Goal: Find specific page/section: Find specific page/section

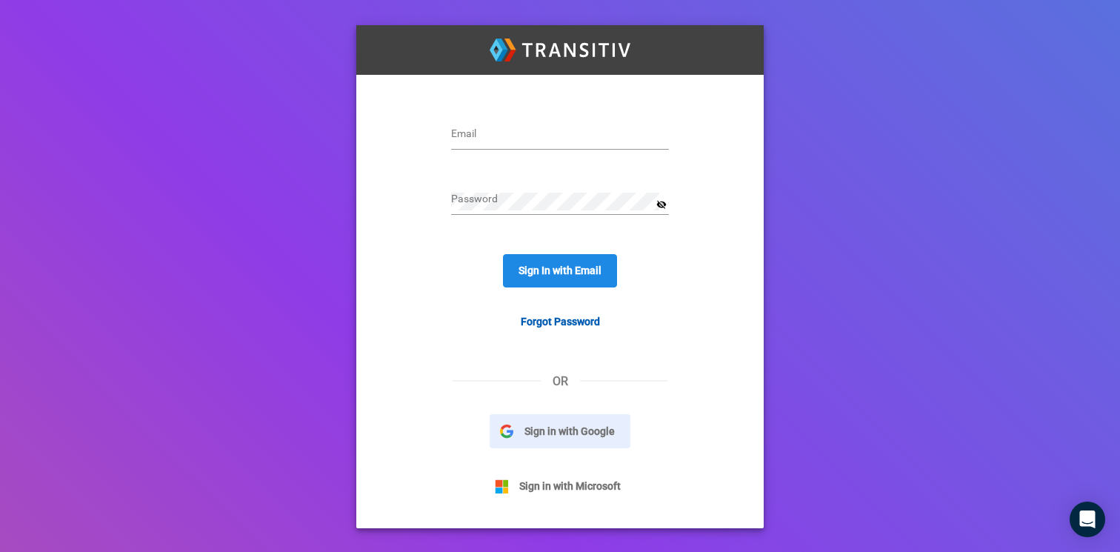
click at [569, 441] on button "Sign in with Google" at bounding box center [560, 431] width 141 height 34
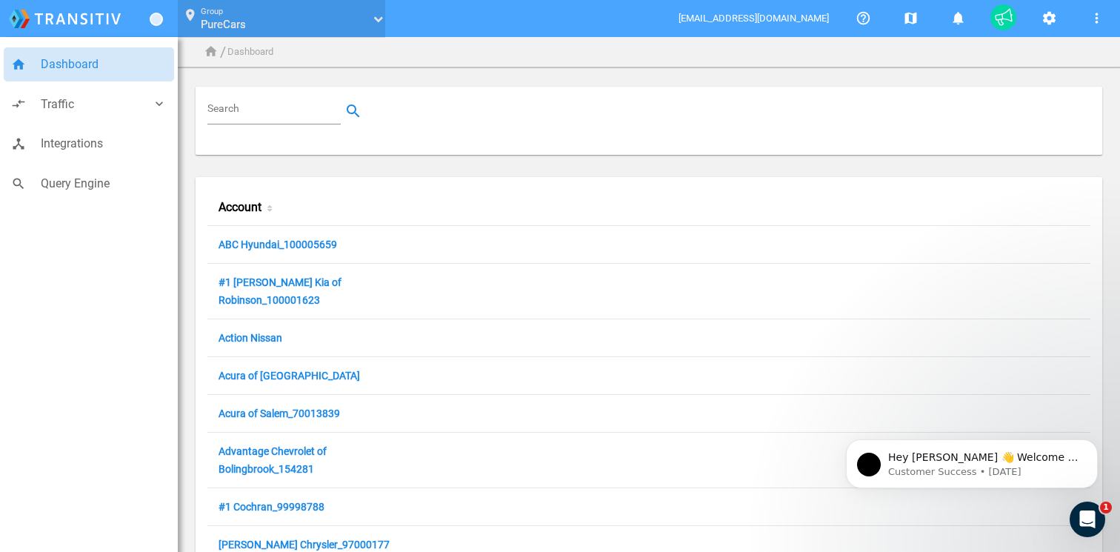
click at [250, 24] on link "PureCars" at bounding box center [284, 24] width 167 height 15
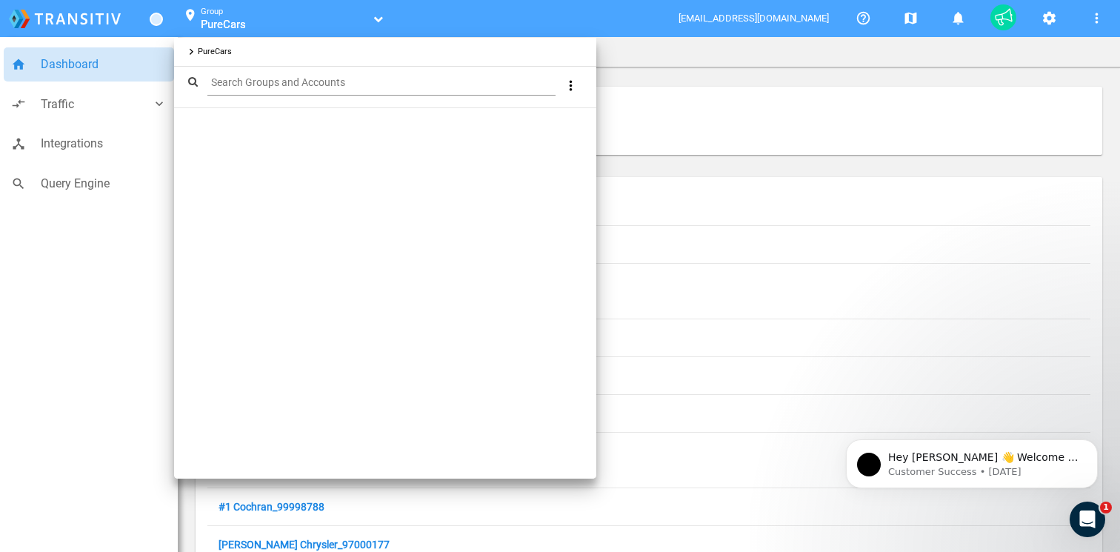
click at [283, 19] on div at bounding box center [560, 276] width 1120 height 552
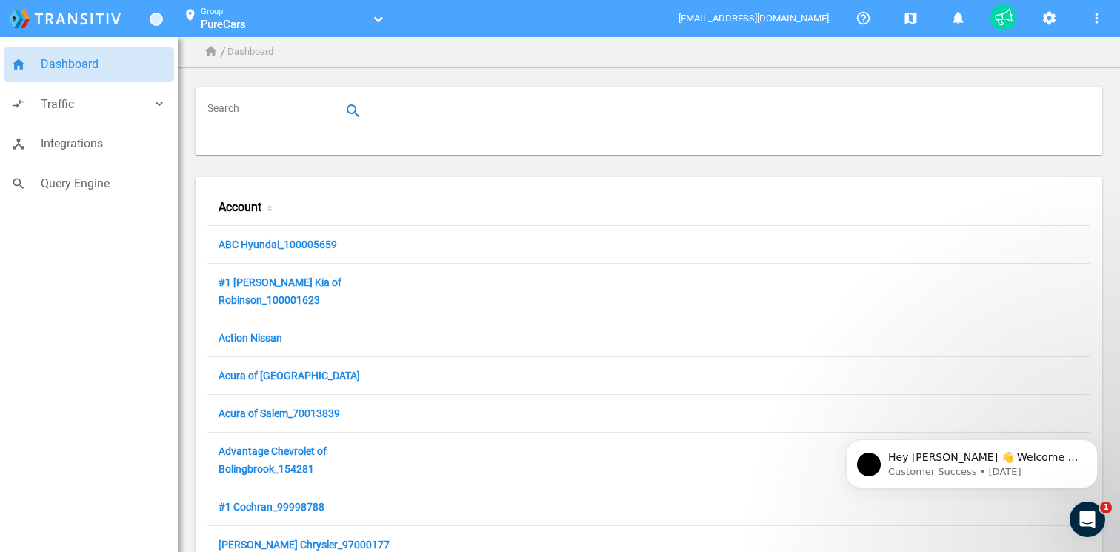
click at [293, 108] on input "Search" at bounding box center [276, 111] width 139 height 18
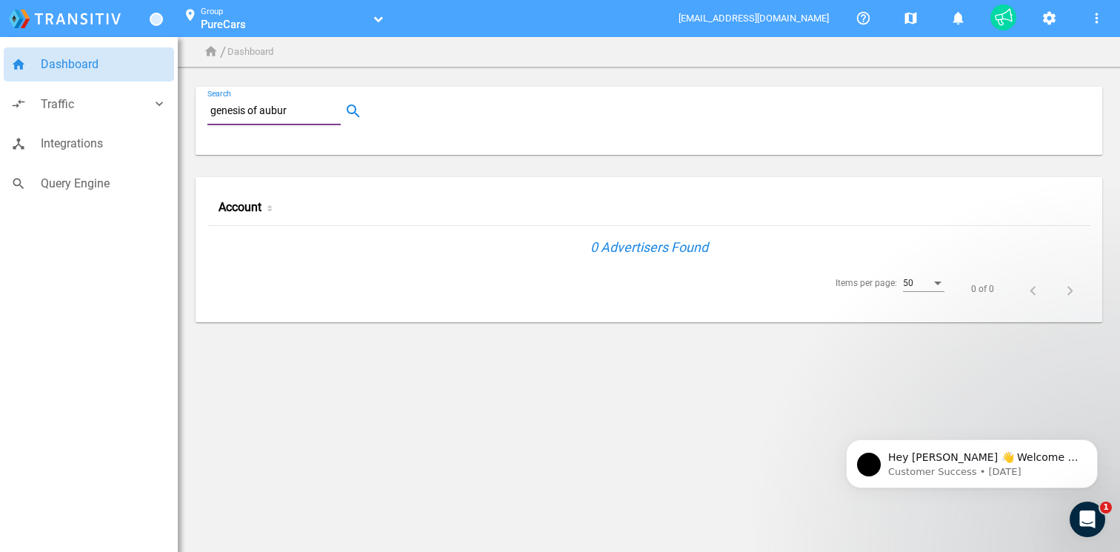
type input "genesis of auburn"
drag, startPoint x: 242, startPoint y: 115, endPoint x: 92, endPoint y: 115, distance: 149.6
click at [92, 115] on div "home Dashboard compare_arrows Traffic keyboard_arrow_down speaker_notes Campaig…" at bounding box center [560, 178] width 1120 height 357
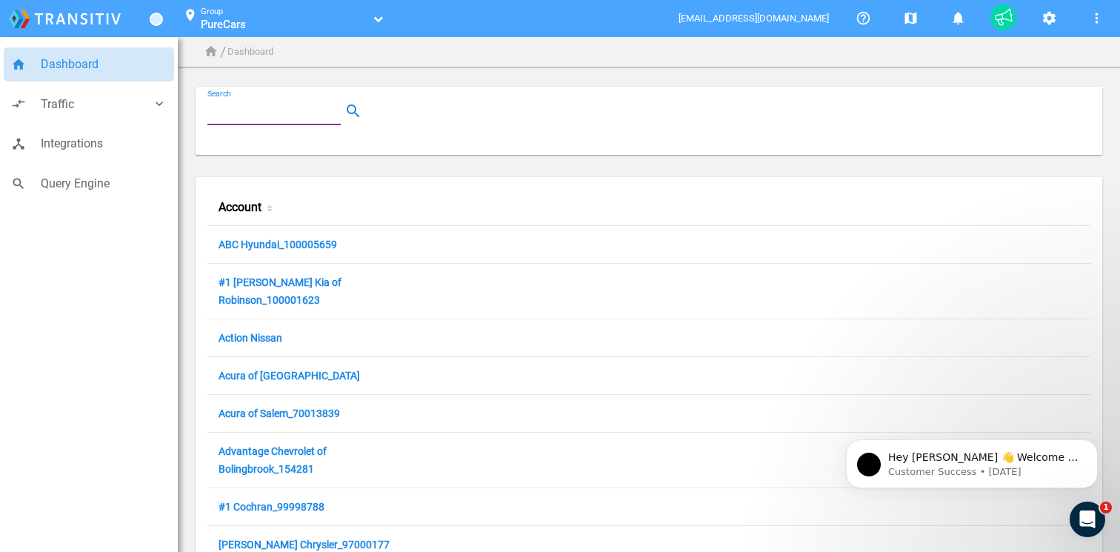
paste input "100012862 Type"
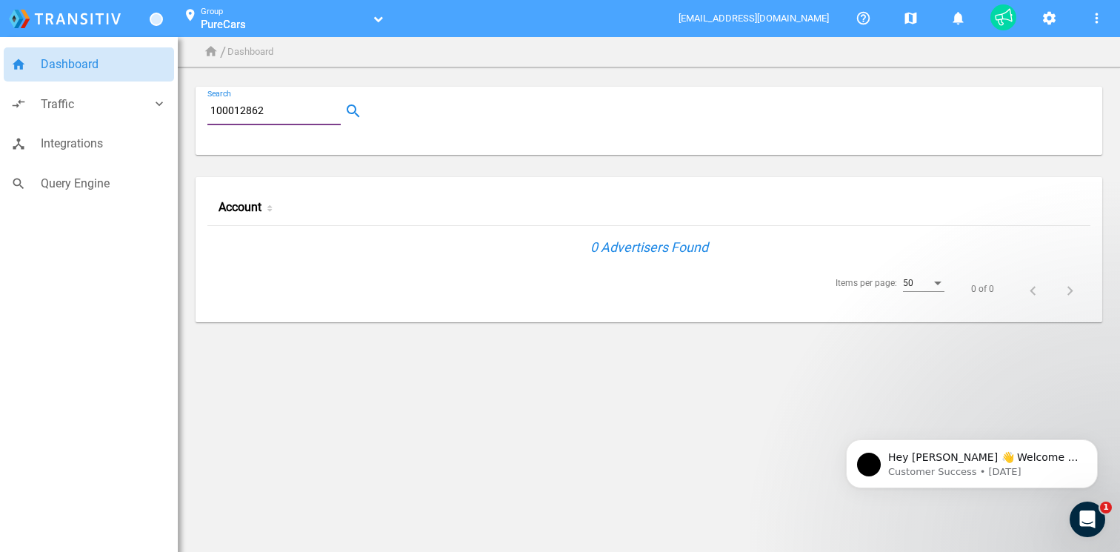
type input "100012862"
click at [296, 117] on input "100012862" at bounding box center [276, 111] width 139 height 18
click at [265, 50] on li "Dashboard" at bounding box center [250, 52] width 46 height 16
click at [228, 26] on span "PureCars" at bounding box center [223, 24] width 45 height 13
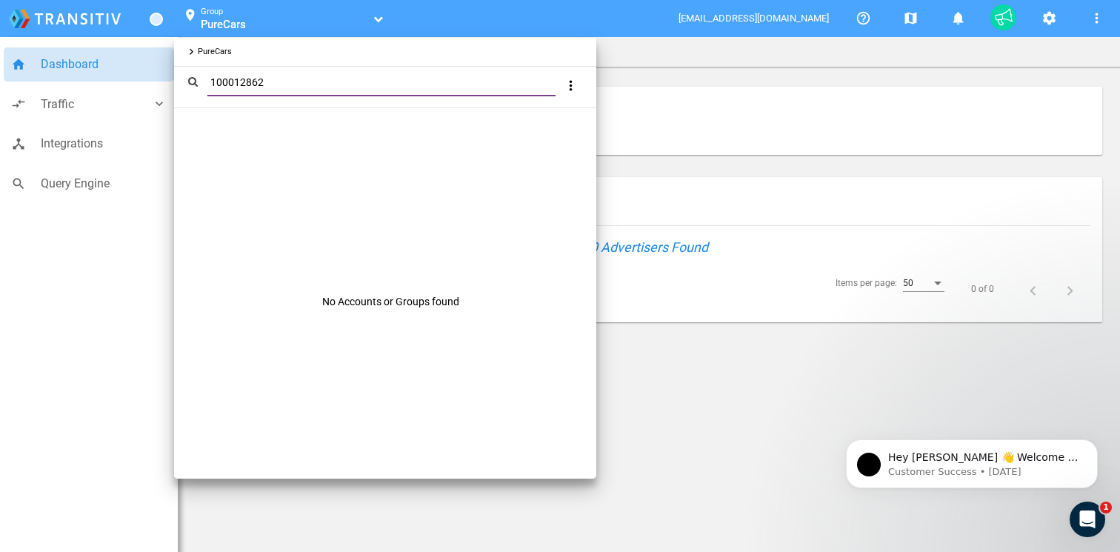
type input "100012862"
click at [76, 69] on div at bounding box center [560, 276] width 1120 height 552
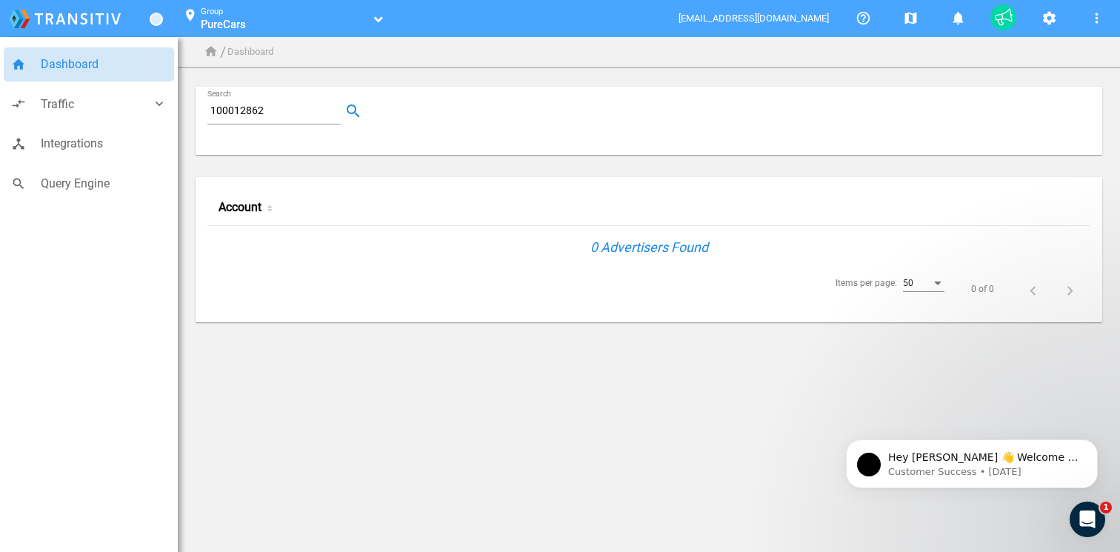
click at [85, 67] on span "Dashboard" at bounding box center [104, 64] width 126 height 19
click at [256, 114] on input "100012862" at bounding box center [276, 111] width 139 height 18
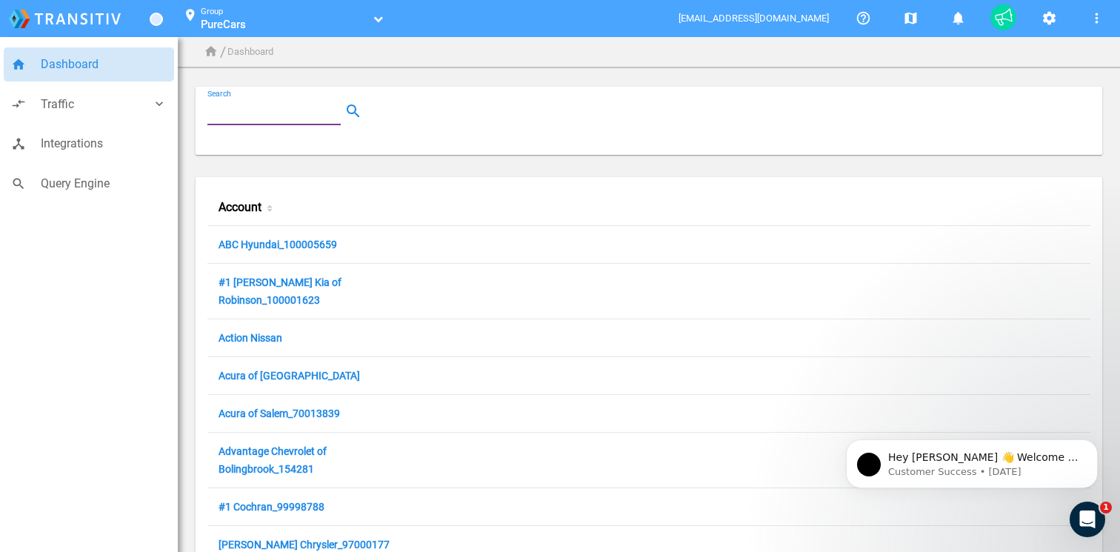
paste input "100012862"
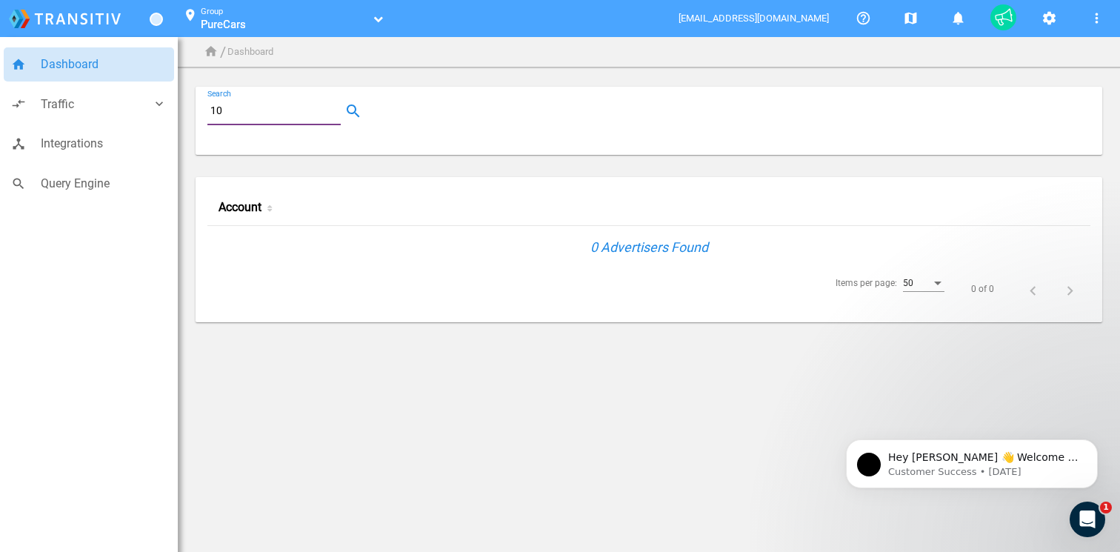
type input "1"
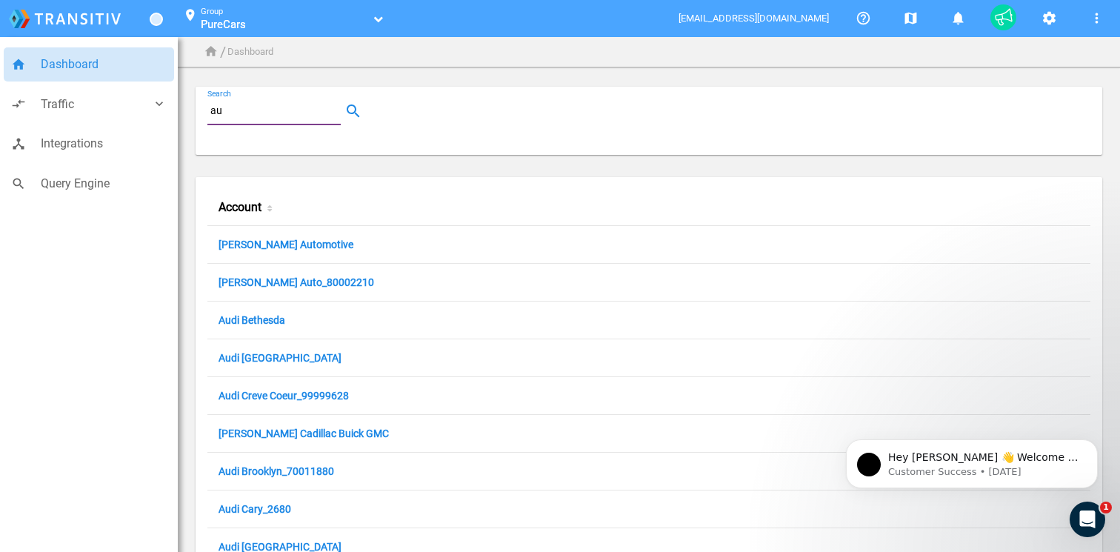
type input "a"
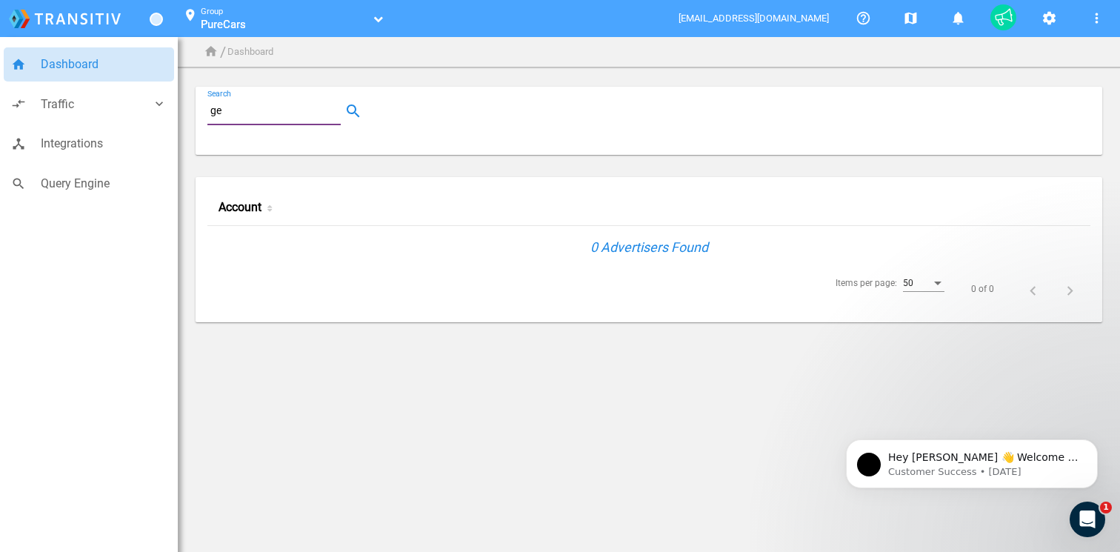
type input "g"
